Goal: Task Accomplishment & Management: Manage account settings

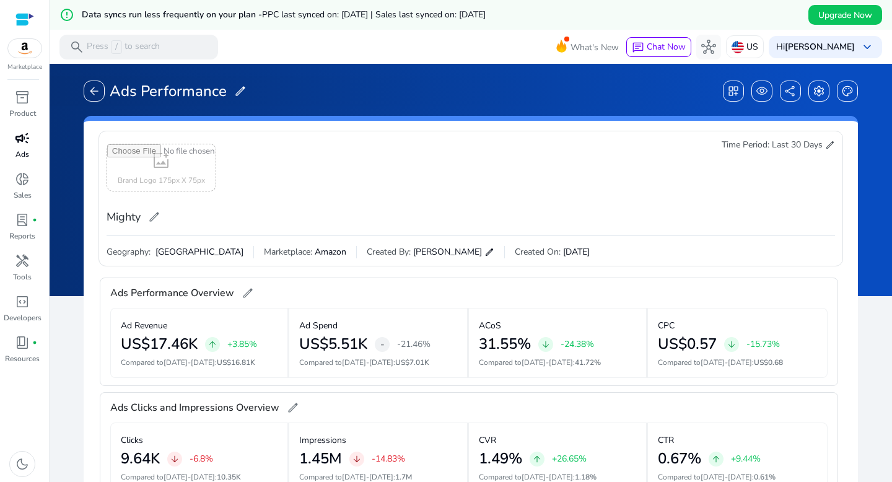
click at [20, 146] on span "campaign" at bounding box center [22, 138] width 15 height 15
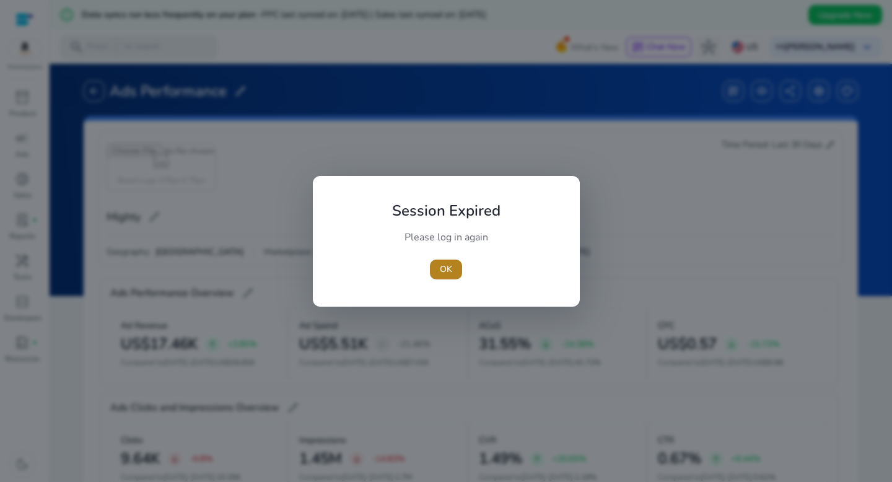
click at [441, 266] on span "OK" at bounding box center [446, 269] width 12 height 13
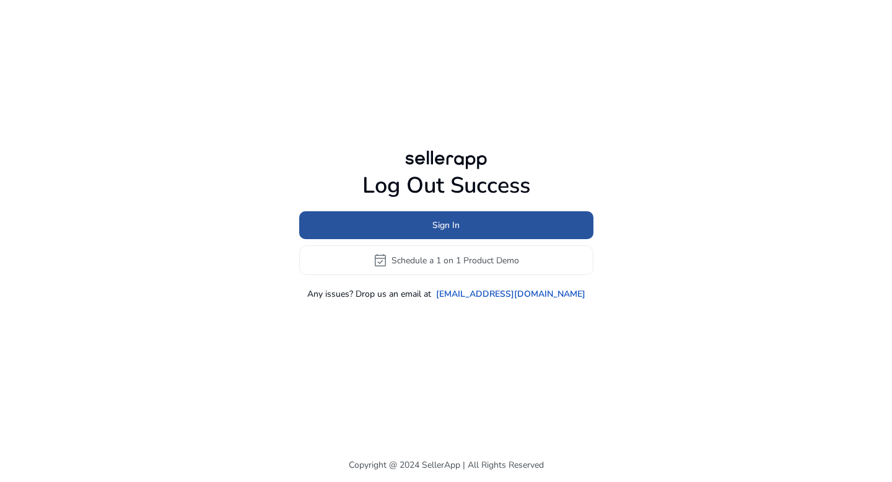
click at [445, 232] on span at bounding box center [446, 226] width 294 height 30
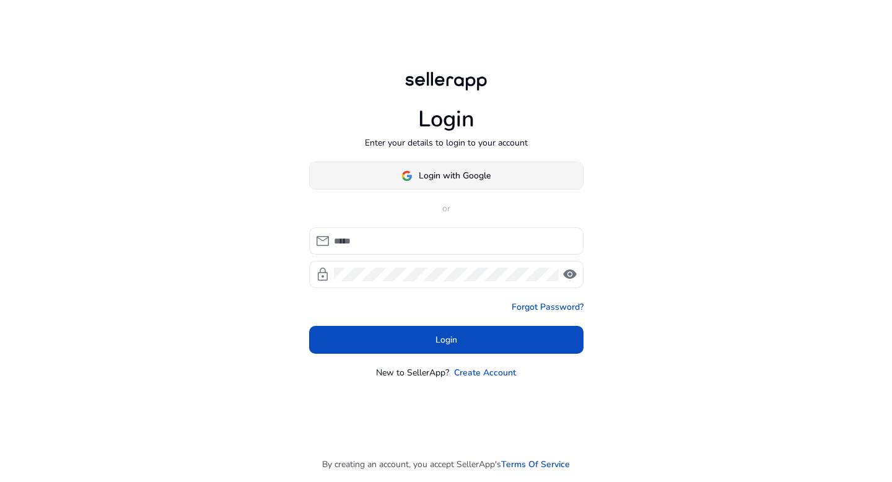
click at [446, 177] on span "Login with Google" at bounding box center [455, 175] width 72 height 13
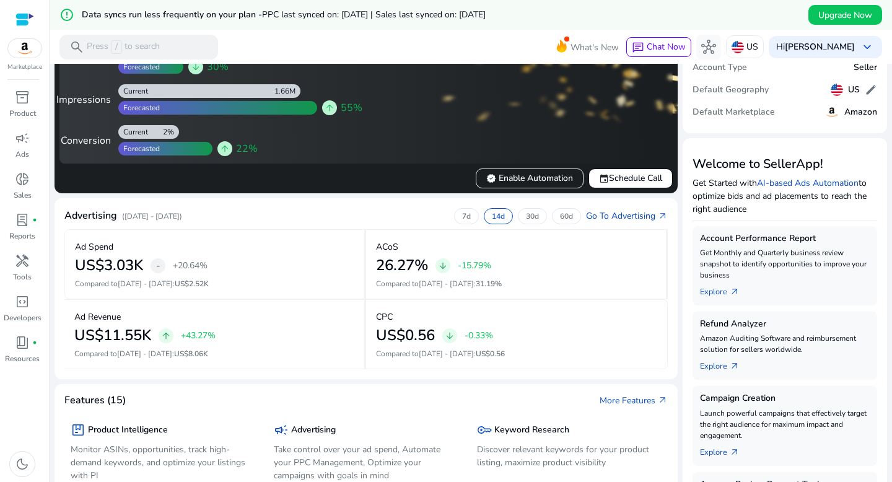
scroll to position [7, 0]
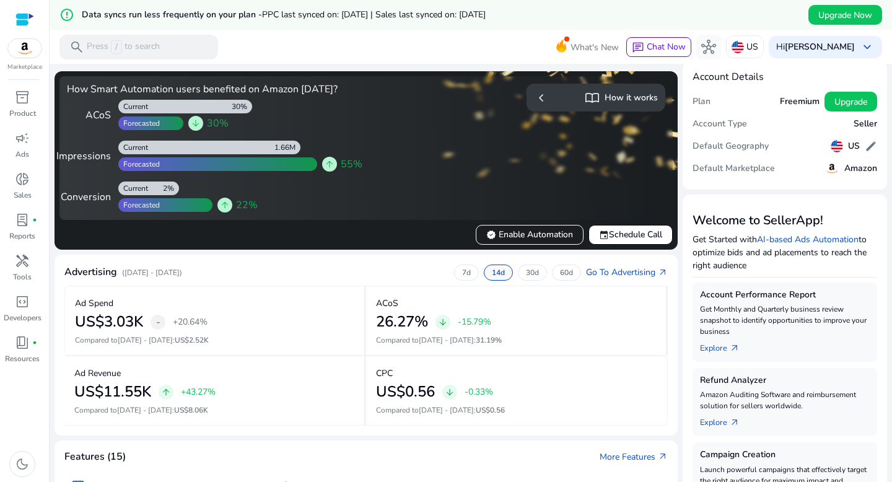
click at [492, 273] on p "14d" at bounding box center [498, 272] width 13 height 10
click at [526, 271] on p "30d" at bounding box center [532, 272] width 13 height 10
click at [492, 275] on p "14d" at bounding box center [498, 272] width 13 height 10
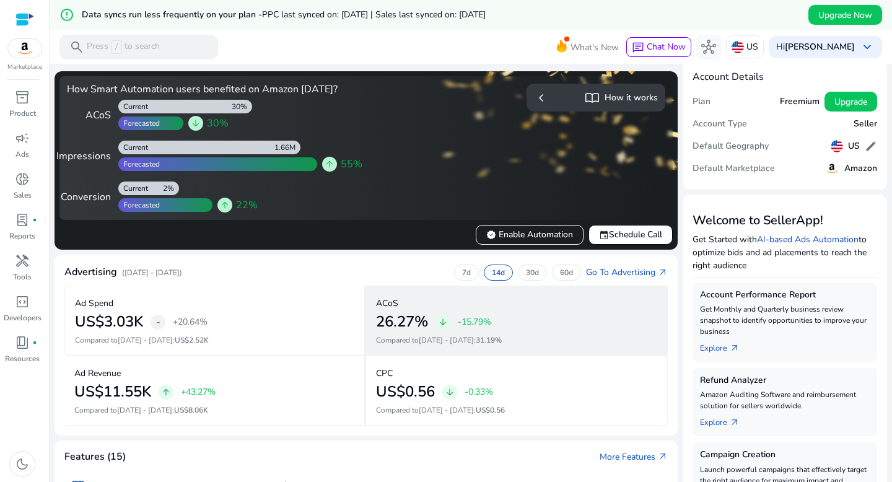
scroll to position [0, 0]
